Goal: Task Accomplishment & Management: Manage account settings

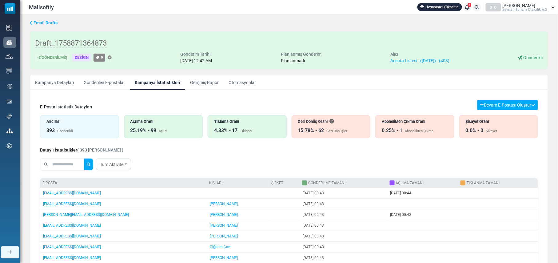
click at [238, 124] on div "Tıklama Oranı" at bounding box center [247, 122] width 66 height 6
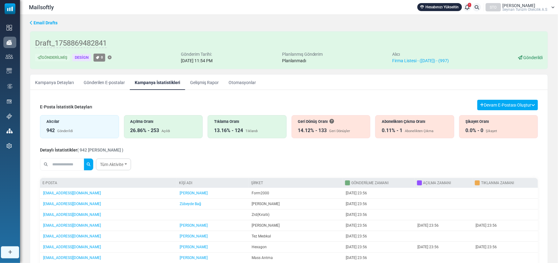
click at [252, 126] on div "Tıklama Oranı 13.16% - 124 Tıklandı" at bounding box center [247, 126] width 79 height 23
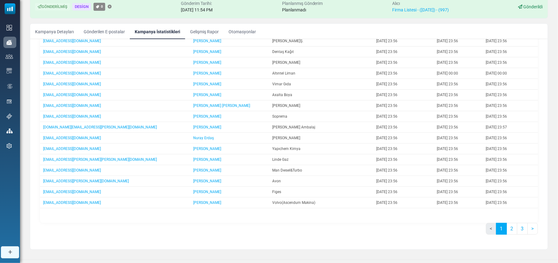
scroll to position [59, 0]
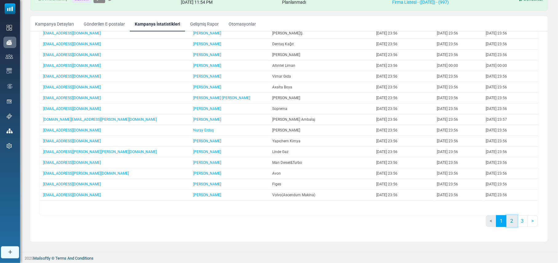
click at [510, 221] on link "2" at bounding box center [512, 221] width 11 height 12
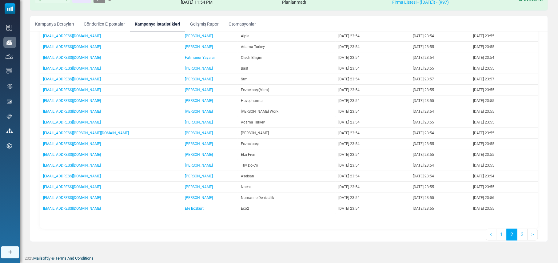
scroll to position [115, 0]
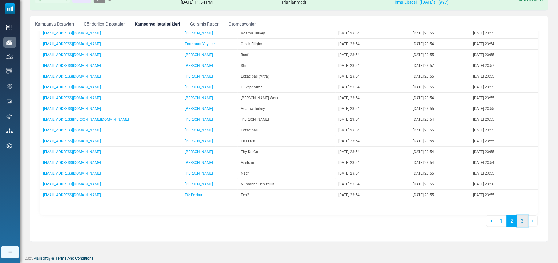
click at [521, 222] on link "3" at bounding box center [522, 221] width 11 height 12
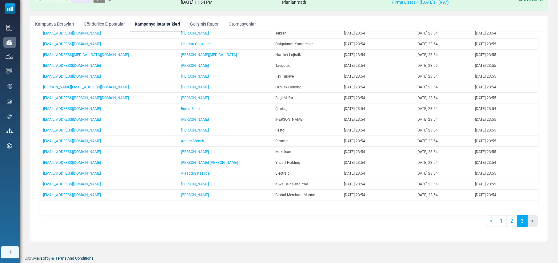
click at [530, 222] on li ">" at bounding box center [533, 221] width 10 height 12
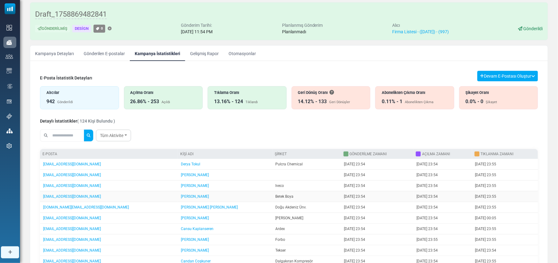
scroll to position [0, 0]
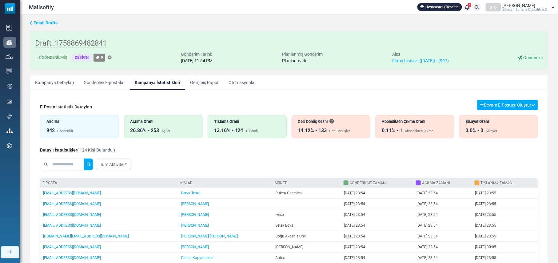
click at [163, 128] on div "26.86% - 253 Açıldı" at bounding box center [164, 130] width 66 height 7
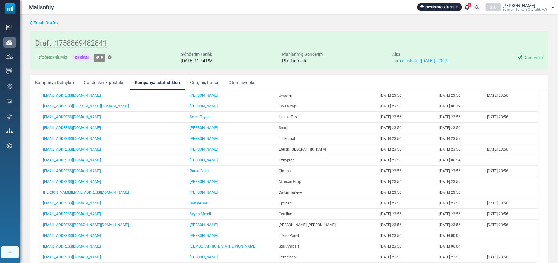
scroll to position [164, 0]
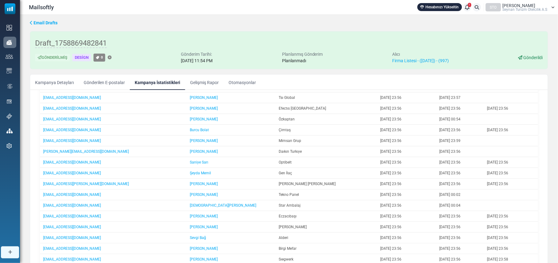
click at [37, 24] on span "Email Drafts" at bounding box center [46, 22] width 24 height 5
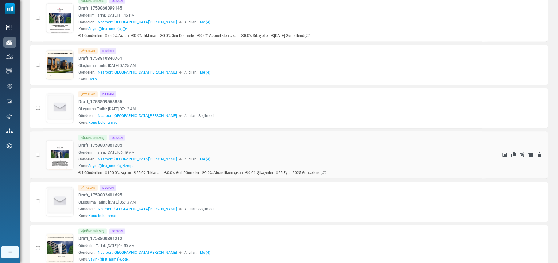
scroll to position [189, 0]
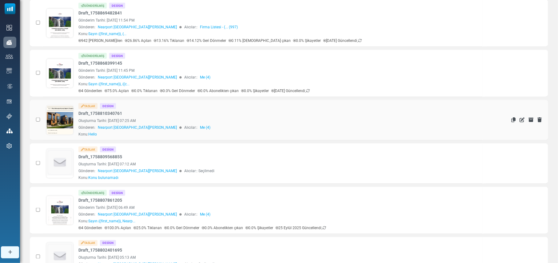
click at [38, 116] on td at bounding box center [36, 120] width 13 height 40
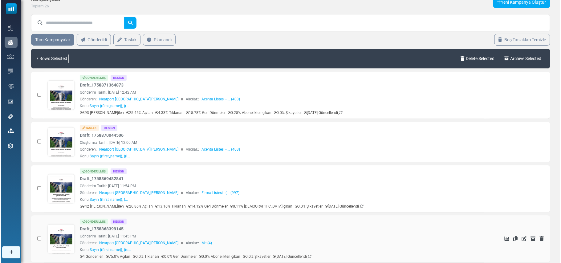
scroll to position [0, 0]
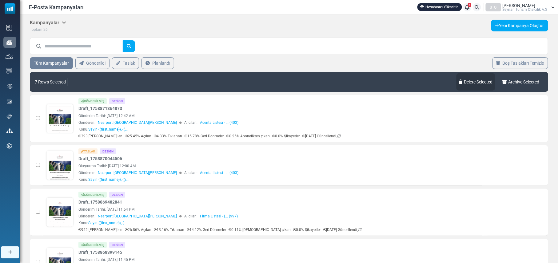
click at [472, 81] on link "Delete Selected" at bounding box center [476, 81] width 39 height 17
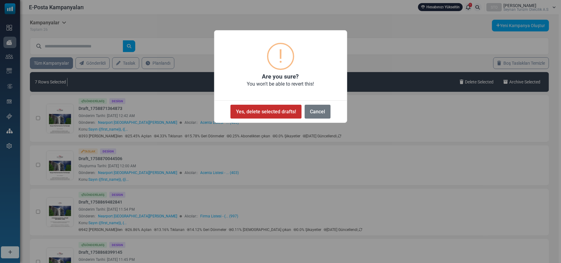
click at [266, 114] on button "Yes, delete selected drafts!" at bounding box center [265, 112] width 71 height 14
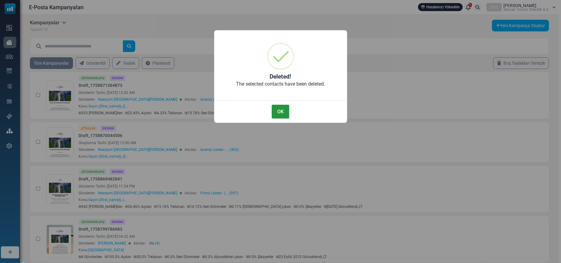
click at [282, 113] on button "OK" at bounding box center [280, 112] width 17 height 14
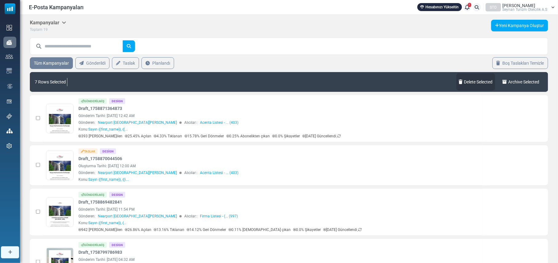
click at [478, 78] on link "Delete Selected" at bounding box center [476, 81] width 39 height 17
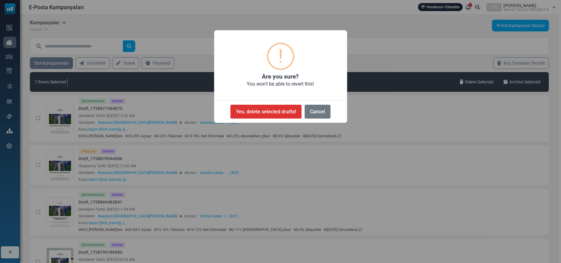
click at [259, 112] on button "Yes, delete selected drafts!" at bounding box center [265, 112] width 71 height 14
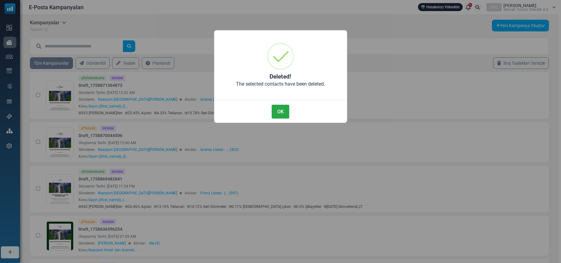
click at [282, 110] on button "OK" at bounding box center [280, 112] width 17 height 14
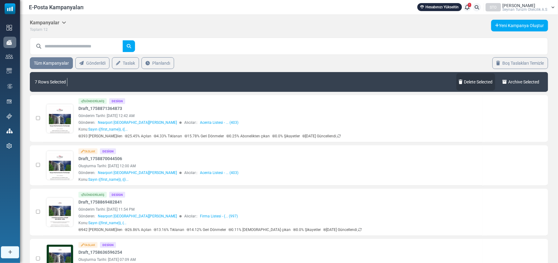
click at [480, 82] on link "Delete Selected" at bounding box center [476, 81] width 39 height 17
click at [474, 82] on link "Delete Selected" at bounding box center [476, 81] width 39 height 17
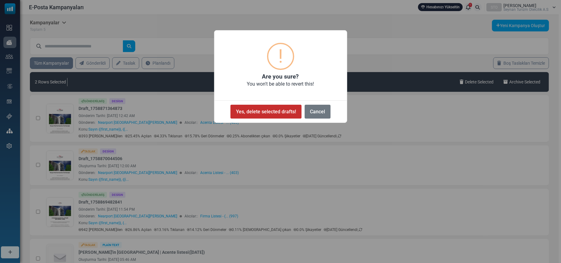
click at [262, 112] on button "Yes, delete selected drafts!" at bounding box center [265, 112] width 71 height 14
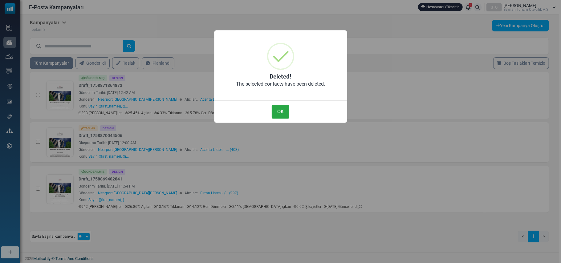
click at [276, 111] on button "OK" at bounding box center [280, 112] width 17 height 14
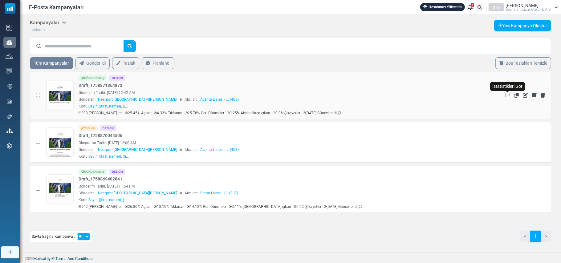
click at [507, 95] on icon "İstatistikleri Gör" at bounding box center [507, 95] width 5 height 5
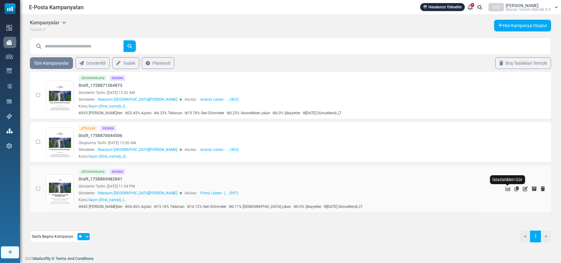
click at [508, 187] on icon "İstatistikleri Gör" at bounding box center [507, 188] width 5 height 5
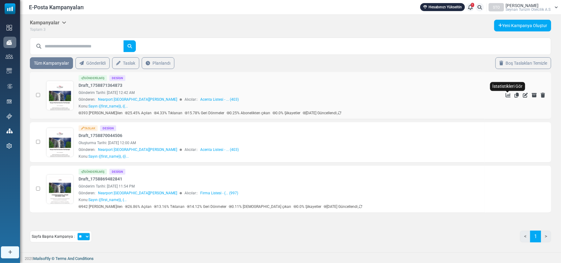
click at [509, 94] on icon "İstatistikleri Gör" at bounding box center [507, 95] width 5 height 5
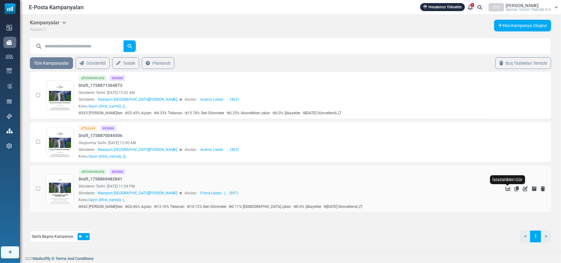
click at [508, 186] on icon "İstatistikleri Gör" at bounding box center [507, 188] width 5 height 5
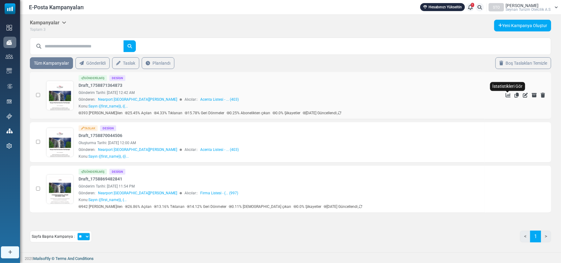
click at [507, 94] on icon "İstatistikleri Gör" at bounding box center [507, 95] width 5 height 5
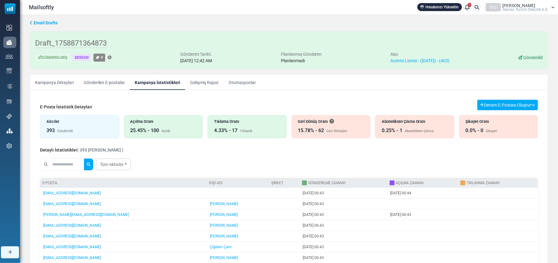
click at [314, 123] on div "Geri Dönüş Oranı" at bounding box center [331, 122] width 66 height 6
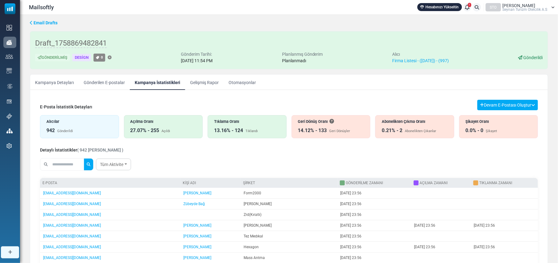
click at [330, 129] on div "14.12% - 133 Geri Dönüşler" at bounding box center [331, 130] width 66 height 7
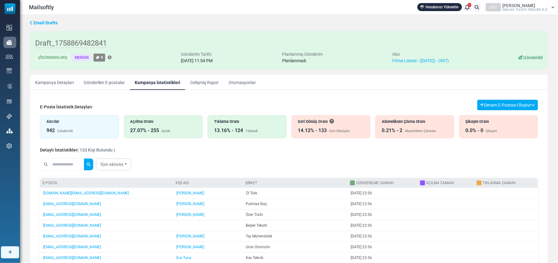
click at [419, 127] on div "Abonelikten Çıkma Oranı 0.21% - 2 Abonelikten Çıkanlar" at bounding box center [415, 126] width 79 height 23
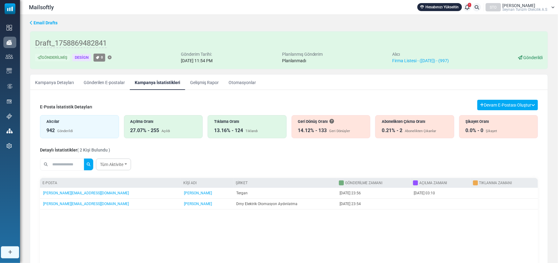
click at [321, 128] on div "14.12% - 133" at bounding box center [312, 130] width 29 height 7
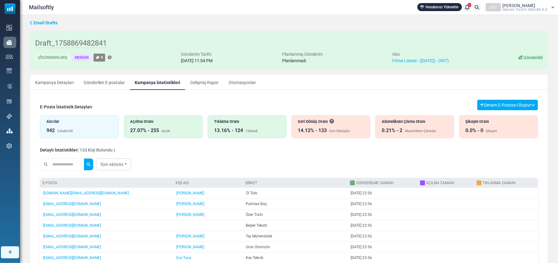
click at [330, 129] on div "Geri Dönüşler" at bounding box center [340, 131] width 21 height 5
click at [235, 128] on div "13.16% - 124" at bounding box center [228, 130] width 29 height 7
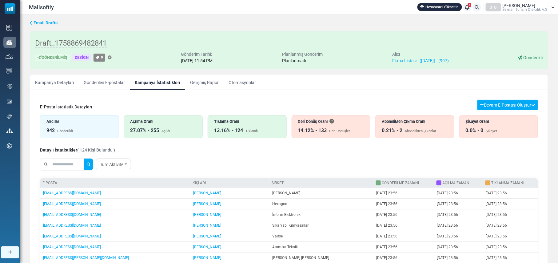
click at [167, 123] on div "Açılma Oranı" at bounding box center [164, 122] width 66 height 6
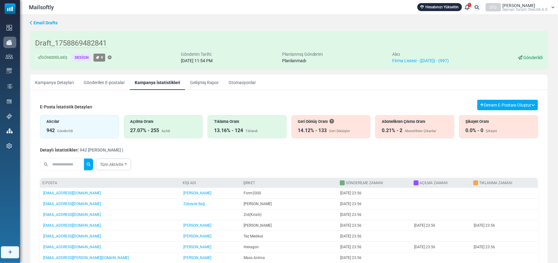
click at [204, 81] on link "Gelişmiş Rapor" at bounding box center [204, 81] width 38 height 15
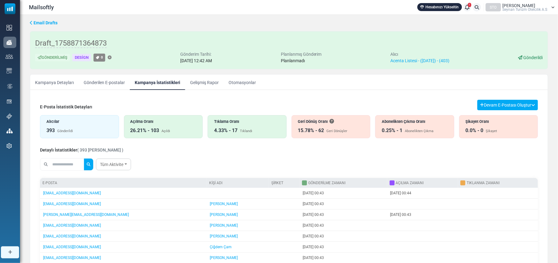
click at [205, 83] on link "Gelişmiş Rapor" at bounding box center [204, 81] width 38 height 15
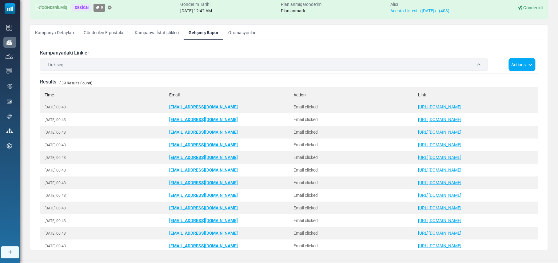
scroll to position [59, 0]
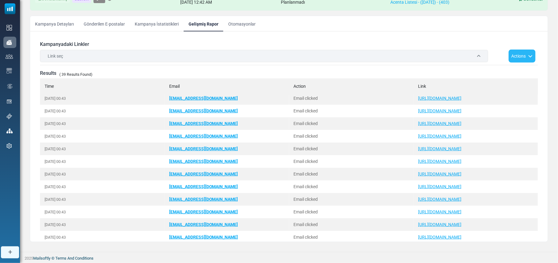
click at [526, 55] on icon "button" at bounding box center [529, 56] width 7 height 4
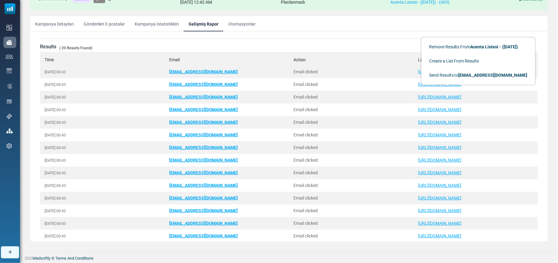
scroll to position [41, 0]
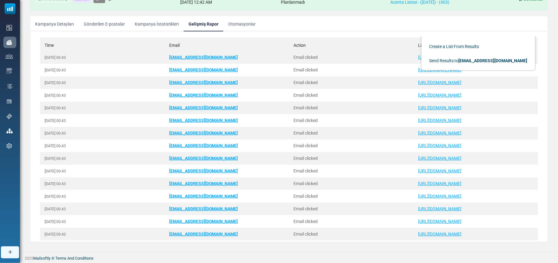
click at [378, 18] on ul "Kampanya Detayları Gönderilen E-postalar Kampanya İstatistikleri Gelişmiş Rapor…" at bounding box center [289, 23] width 518 height 15
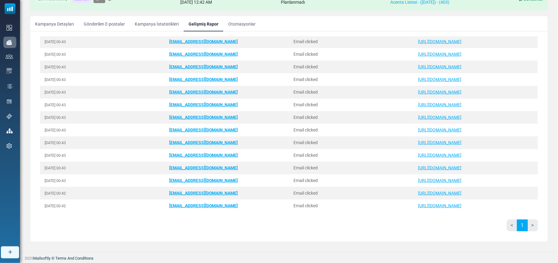
scroll to position [84, 0]
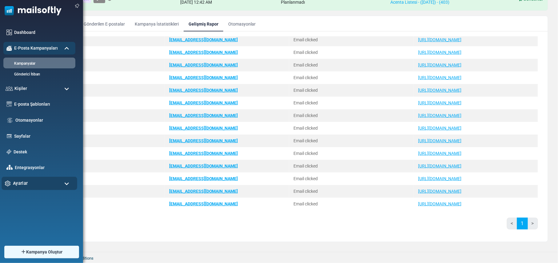
click at [18, 184] on span "Ayarlar" at bounding box center [20, 183] width 15 height 7
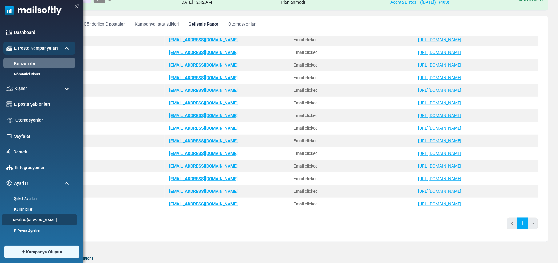
click at [25, 219] on link "Profil & [PERSON_NAME]" at bounding box center [39, 220] width 74 height 6
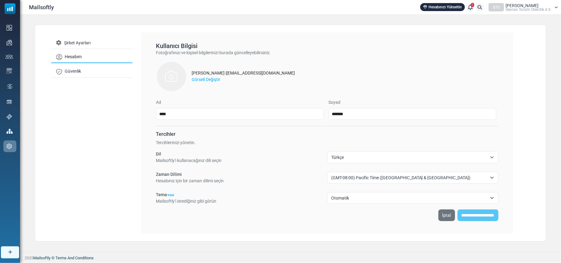
click at [450, 176] on span "(GMT-08:00) Pacific Time ([GEOGRAPHIC_DATA] & [GEOGRAPHIC_DATA])" at bounding box center [409, 177] width 156 height 7
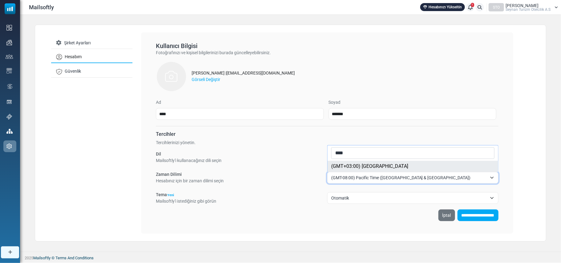
type input "****"
select select "********"
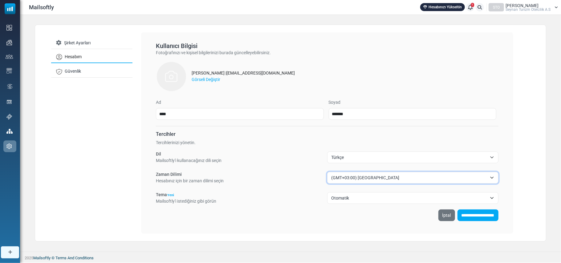
click at [489, 196] on span "Otomatik" at bounding box center [412, 198] width 171 height 12
click at [470, 215] on input "**********" at bounding box center [477, 215] width 41 height 12
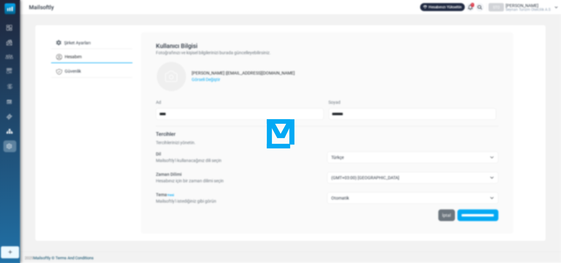
click at [530, 156] on div at bounding box center [280, 131] width 561 height 263
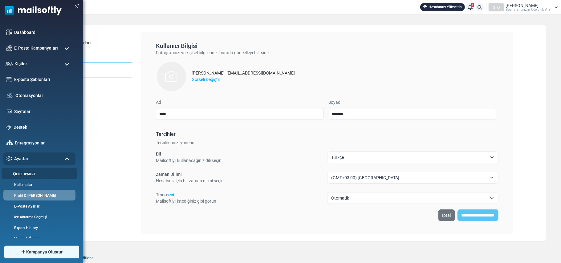
click at [32, 174] on link "Şirket Ayarları" at bounding box center [39, 174] width 74 height 6
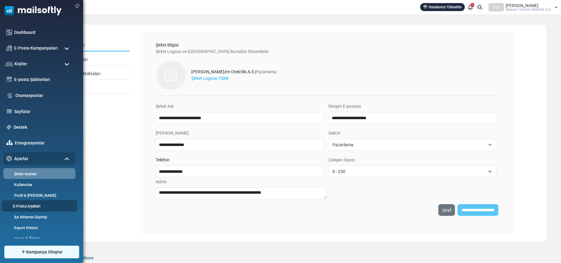
click at [30, 204] on link "E-Posta Ayarları" at bounding box center [39, 206] width 74 height 6
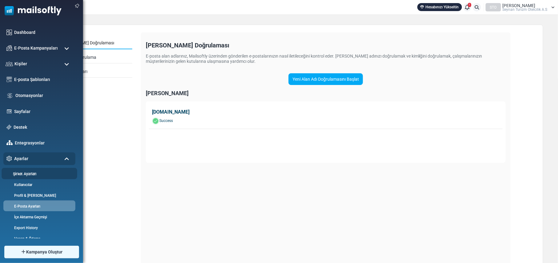
click at [30, 173] on link "Şirket Ayarları" at bounding box center [39, 174] width 74 height 6
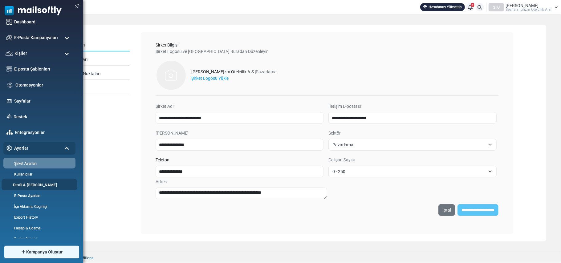
scroll to position [15, 0]
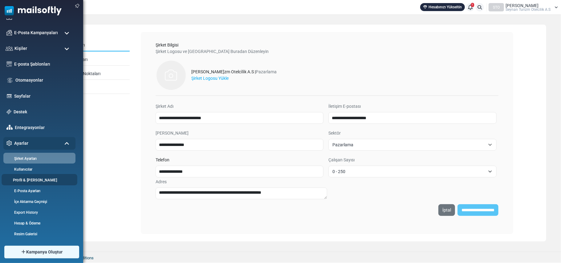
click at [40, 179] on link "Profil & [PERSON_NAME]" at bounding box center [39, 180] width 74 height 6
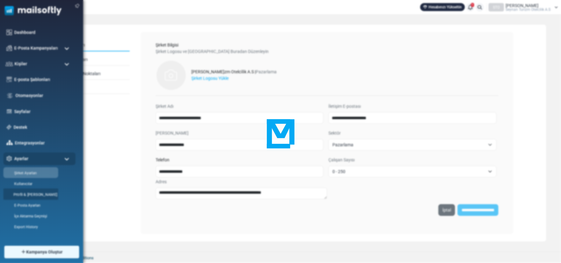
scroll to position [0, 0]
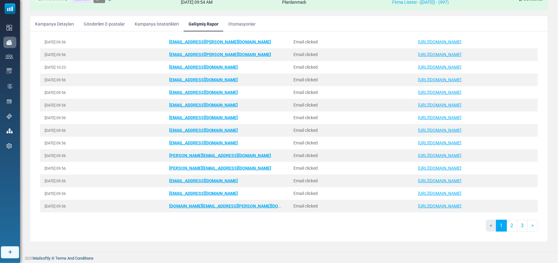
scroll to position [82, 0]
click at [507, 223] on link "2" at bounding box center [512, 225] width 11 height 12
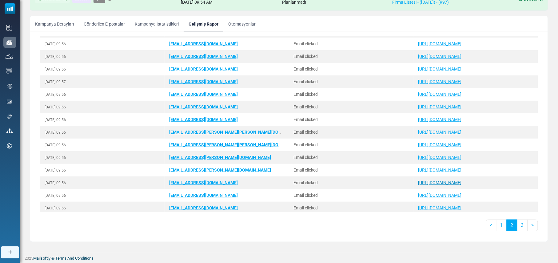
click at [449, 183] on link "[URL][DOMAIN_NAME]" at bounding box center [439, 182] width 43 height 5
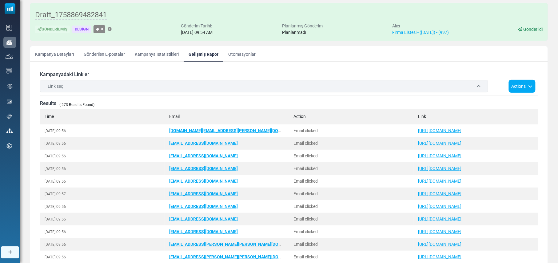
scroll to position [0, 0]
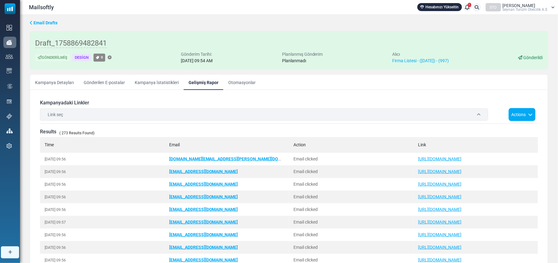
click at [109, 81] on link "Gönderilen E-postalar" at bounding box center [104, 81] width 51 height 15
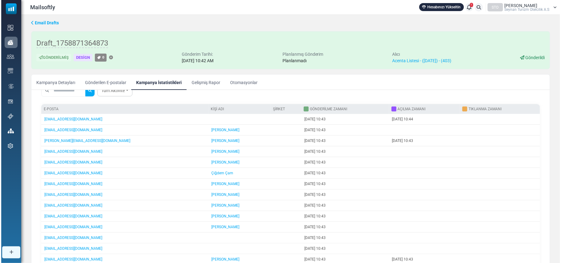
scroll to position [115, 0]
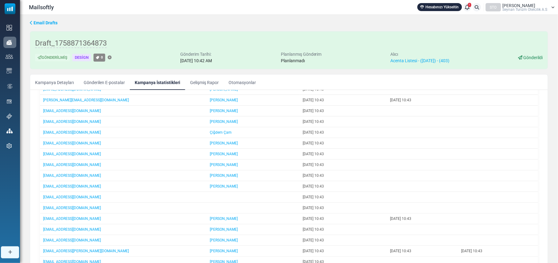
click at [110, 83] on link "Gönderilen E-postalar" at bounding box center [104, 81] width 51 height 15
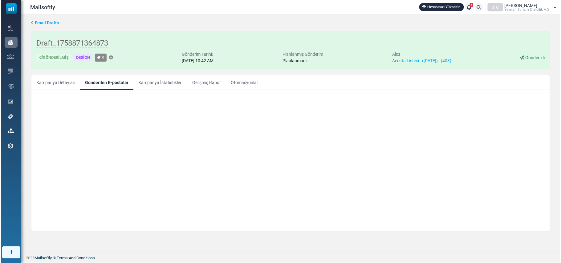
scroll to position [0, 0]
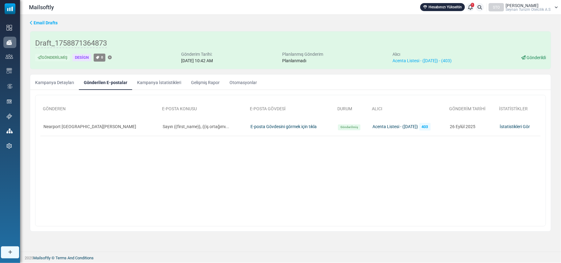
click at [53, 78] on link "Kampanya Detayları" at bounding box center [54, 81] width 49 height 15
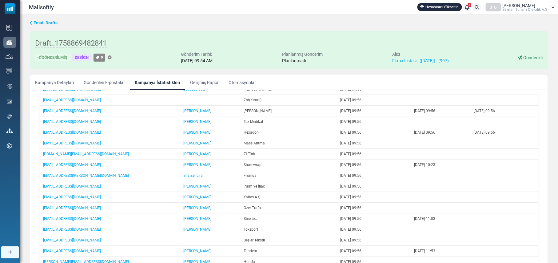
click at [113, 82] on link "Gönderilen E-postalar" at bounding box center [104, 81] width 51 height 15
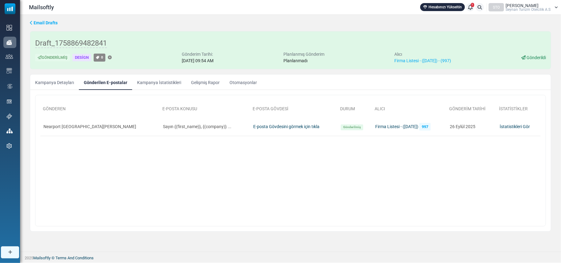
click at [57, 83] on link "Kampanya Detayları" at bounding box center [54, 81] width 49 height 15
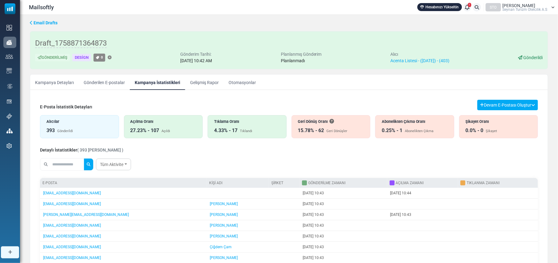
click at [335, 128] on div "15.78% - 62 [PERSON_NAME] Dönüşler" at bounding box center [331, 130] width 66 height 7
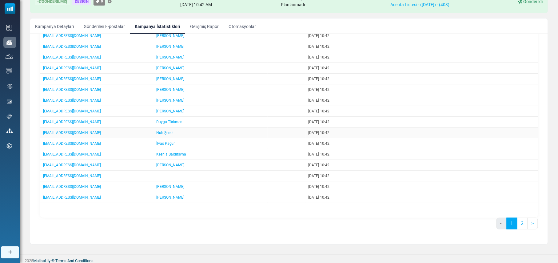
scroll to position [59, 0]
